Goal: Transaction & Acquisition: Download file/media

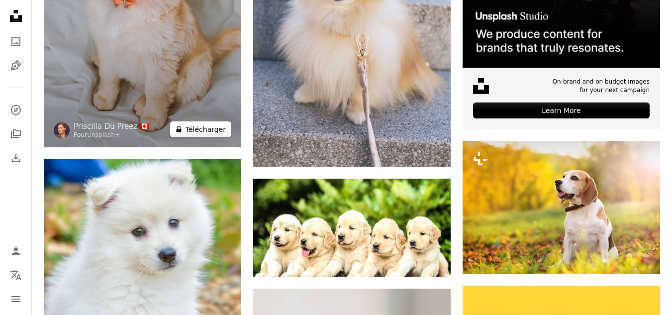
scroll to position [378, 0]
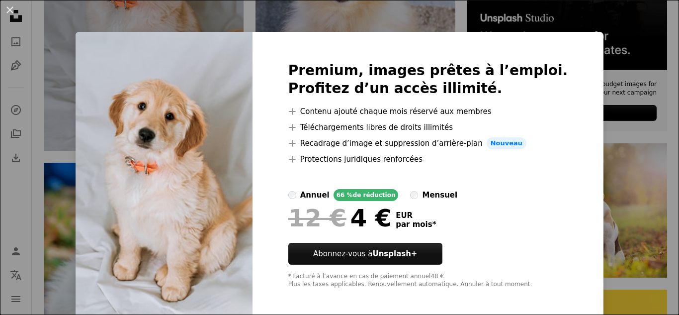
click at [590, 169] on div "An X shape Premium, images prêtes à l’emploi. Profitez d’un accès illimité. A p…" at bounding box center [339, 157] width 679 height 315
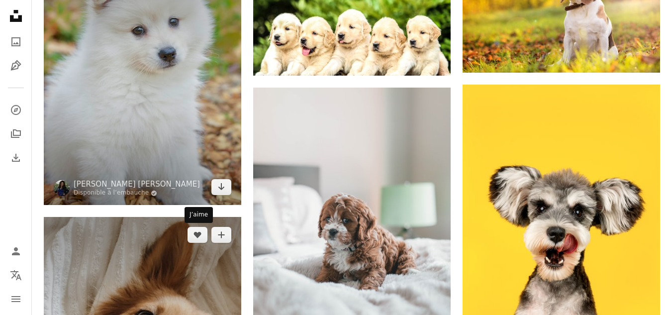
scroll to position [577, 0]
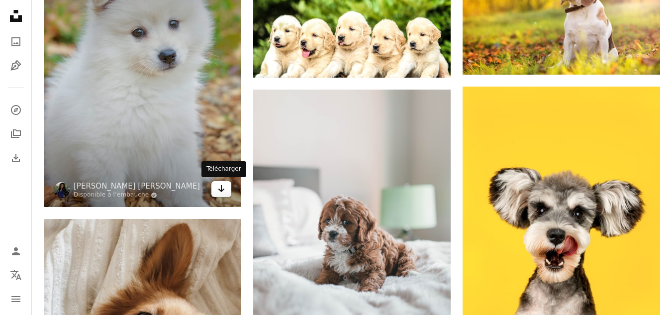
click at [225, 189] on icon "Arrow pointing down" at bounding box center [221, 189] width 8 height 12
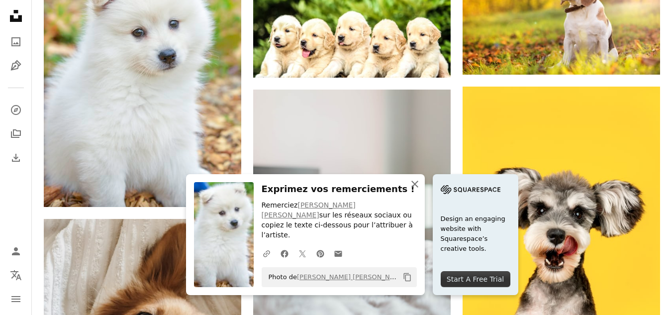
click at [417, 188] on icon "button" at bounding box center [414, 184] width 7 height 7
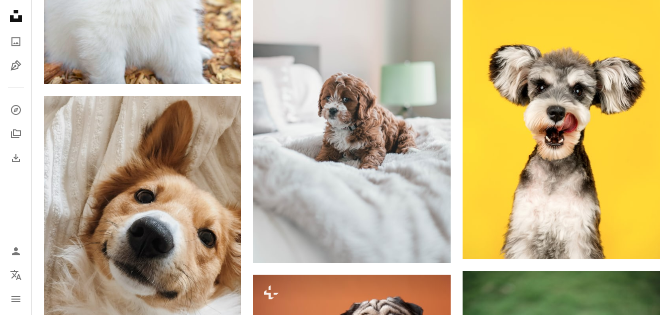
scroll to position [716, 0]
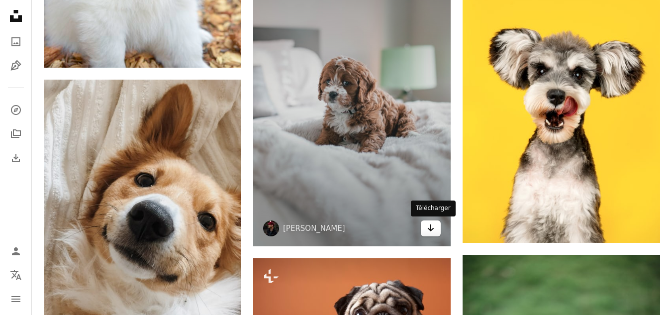
click at [428, 227] on icon "Arrow pointing down" at bounding box center [431, 228] width 8 height 12
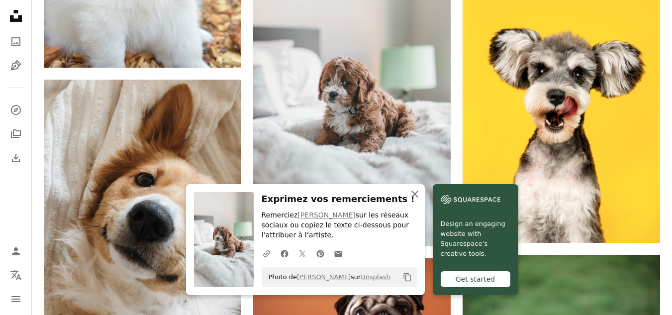
click at [410, 191] on icon "An X shape" at bounding box center [415, 194] width 12 height 12
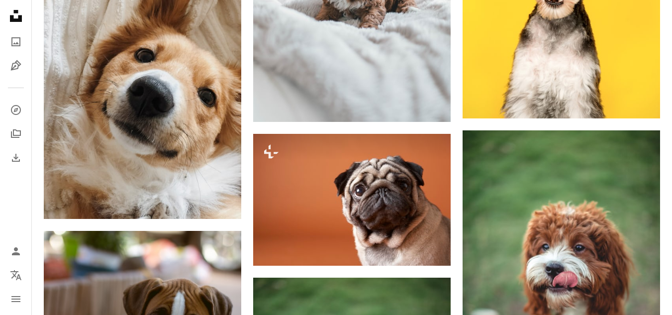
scroll to position [856, 0]
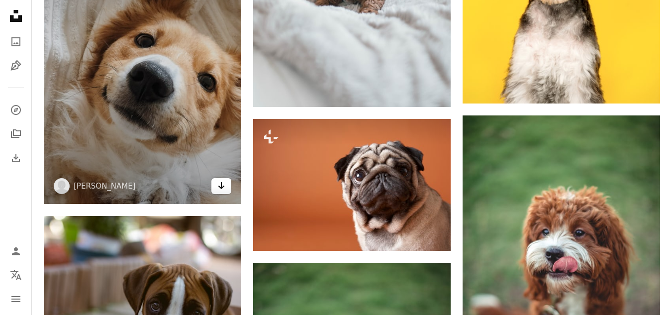
click at [223, 190] on icon "Arrow pointing down" at bounding box center [221, 186] width 8 height 12
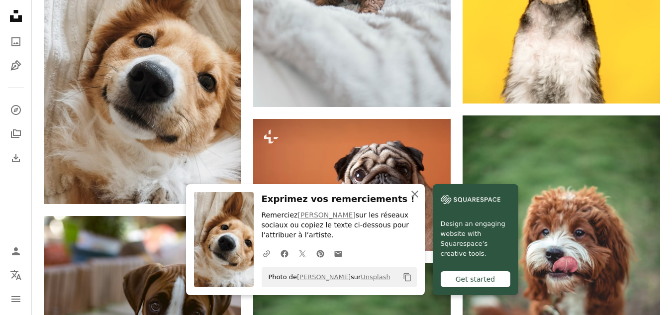
click at [416, 194] on icon "An X shape" at bounding box center [415, 194] width 12 height 12
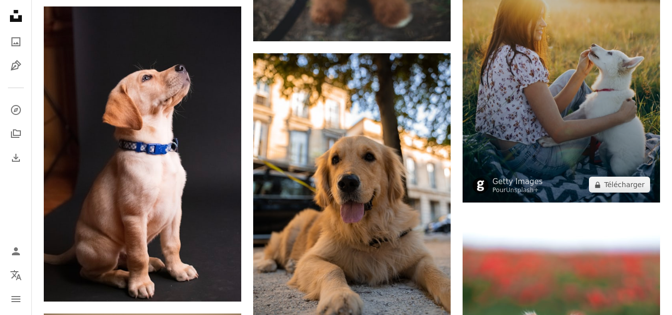
scroll to position [1393, 0]
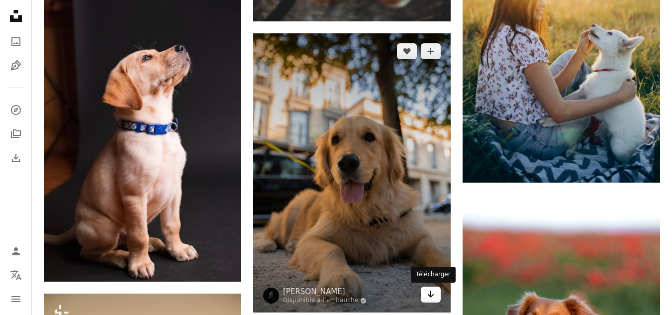
click at [426, 296] on link "Arrow pointing down" at bounding box center [431, 294] width 20 height 16
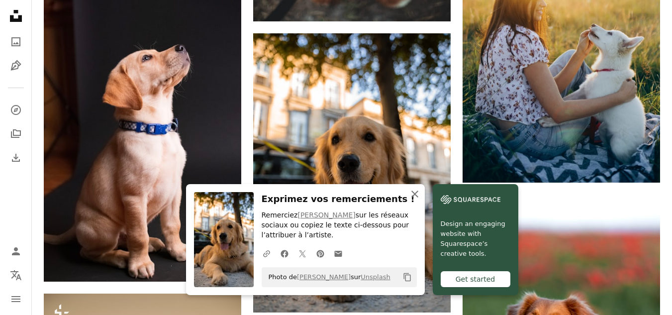
click at [411, 190] on icon "An X shape" at bounding box center [415, 194] width 12 height 12
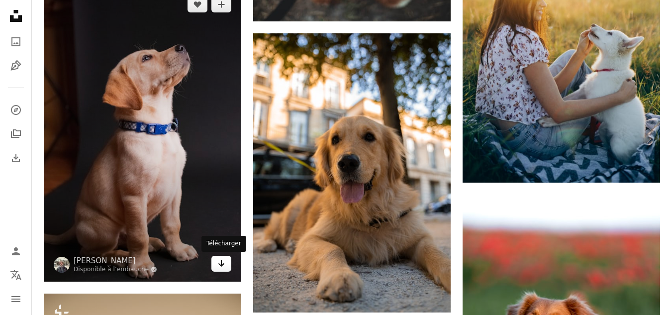
click at [221, 262] on icon "Télécharger" at bounding box center [221, 263] width 6 height 7
